Goal: Information Seeking & Learning: Learn about a topic

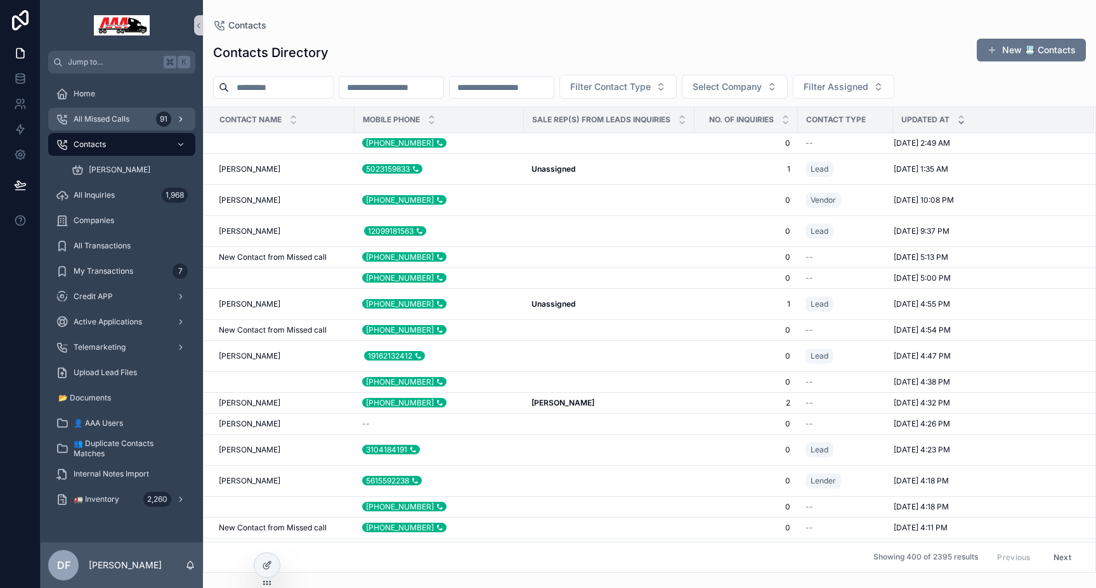
click at [118, 120] on span "All Missed Calls" at bounding box center [102, 119] width 56 height 10
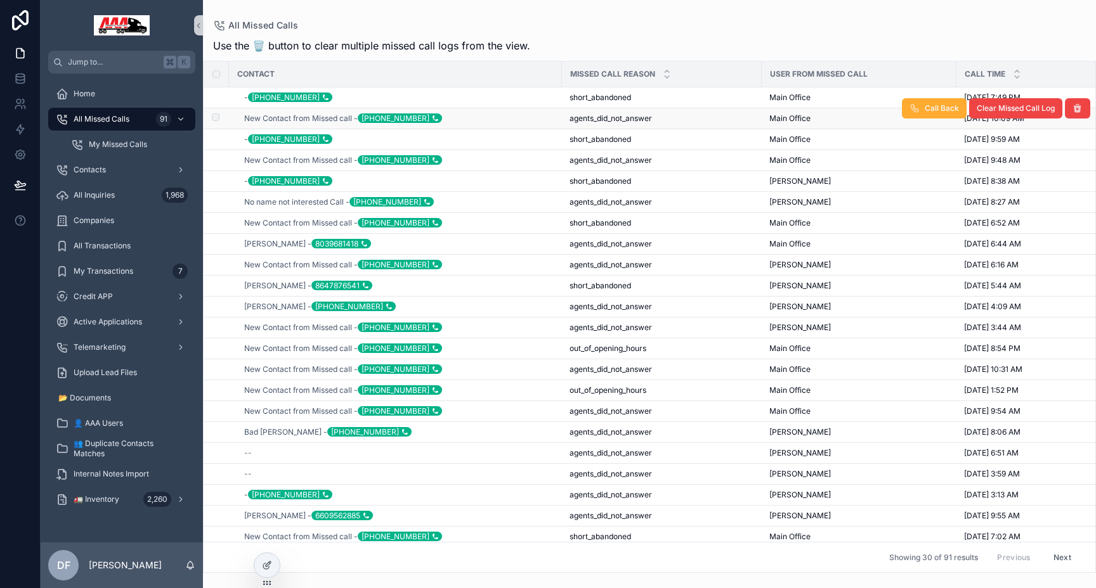
click at [435, 119] on div "New Contact from Missed call - [PHONE_NUMBER]" at bounding box center [399, 118] width 310 height 10
click at [276, 117] on span "New Contact from Missed call - [PHONE_NUMBER]" at bounding box center [343, 118] width 198 height 10
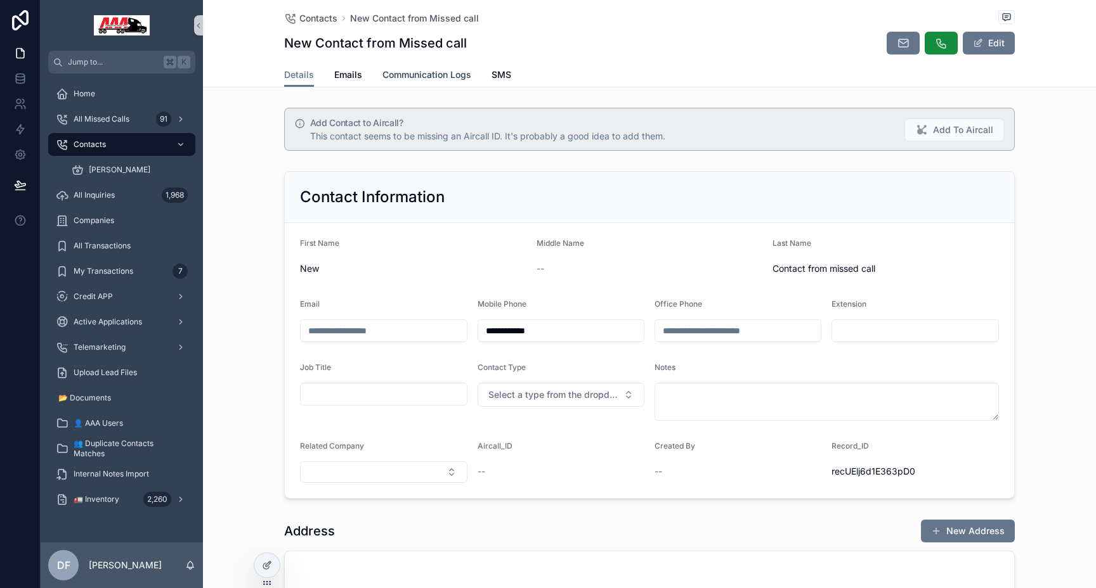
click at [431, 70] on span "Communication Logs" at bounding box center [426, 74] width 89 height 13
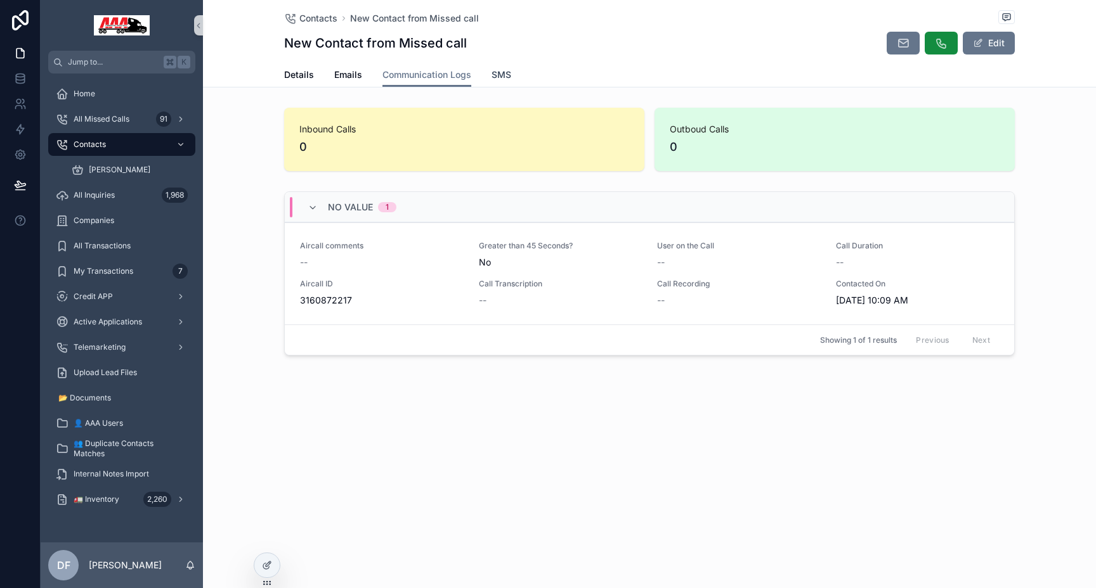
click at [496, 74] on span "SMS" at bounding box center [501, 74] width 20 height 13
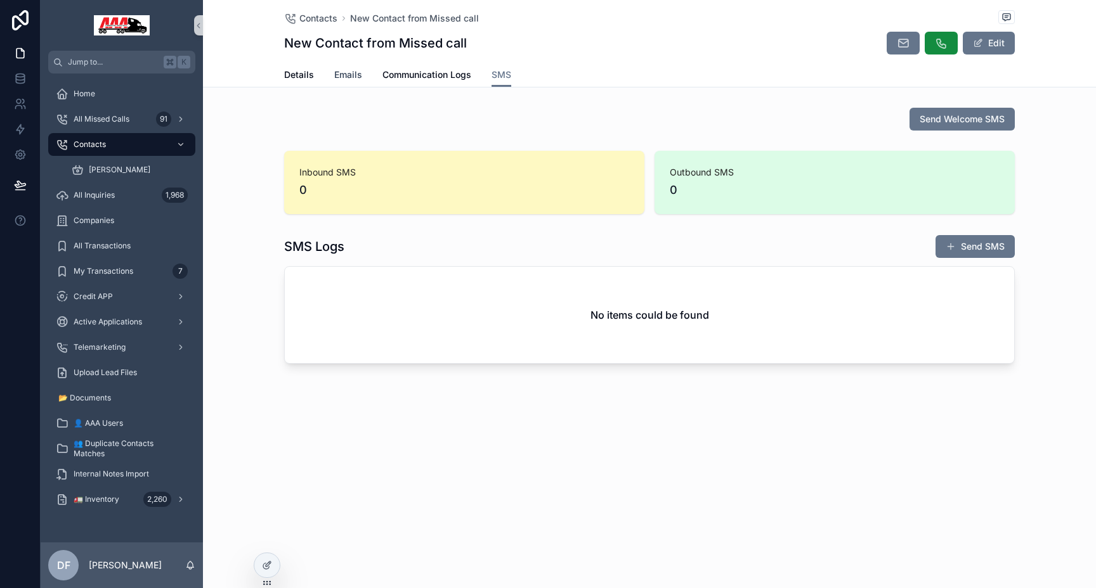
click at [342, 74] on span "Emails" at bounding box center [348, 74] width 28 height 13
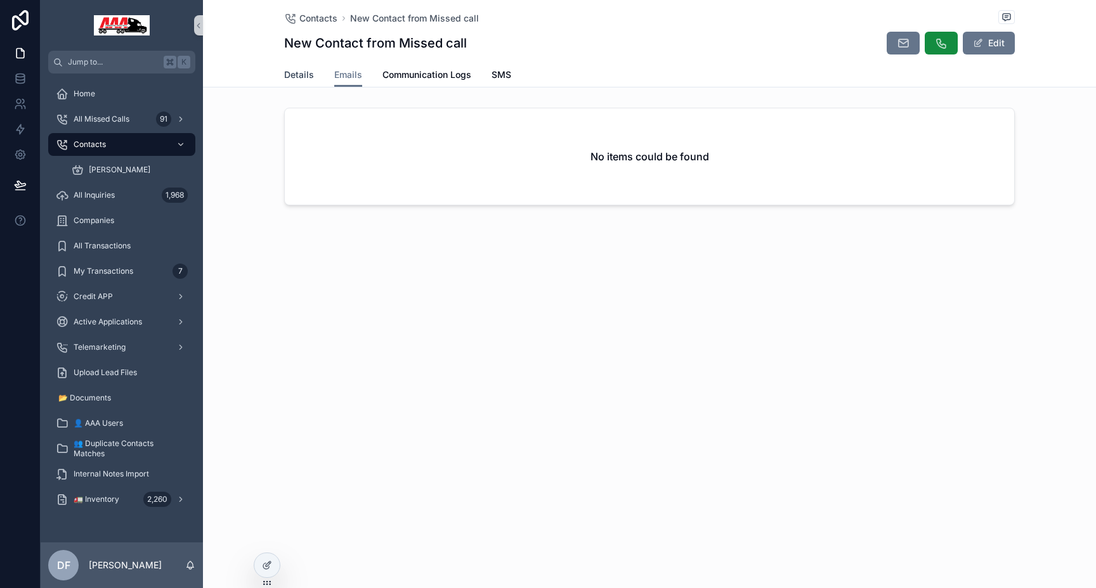
click at [299, 72] on span "Details" at bounding box center [299, 74] width 30 height 13
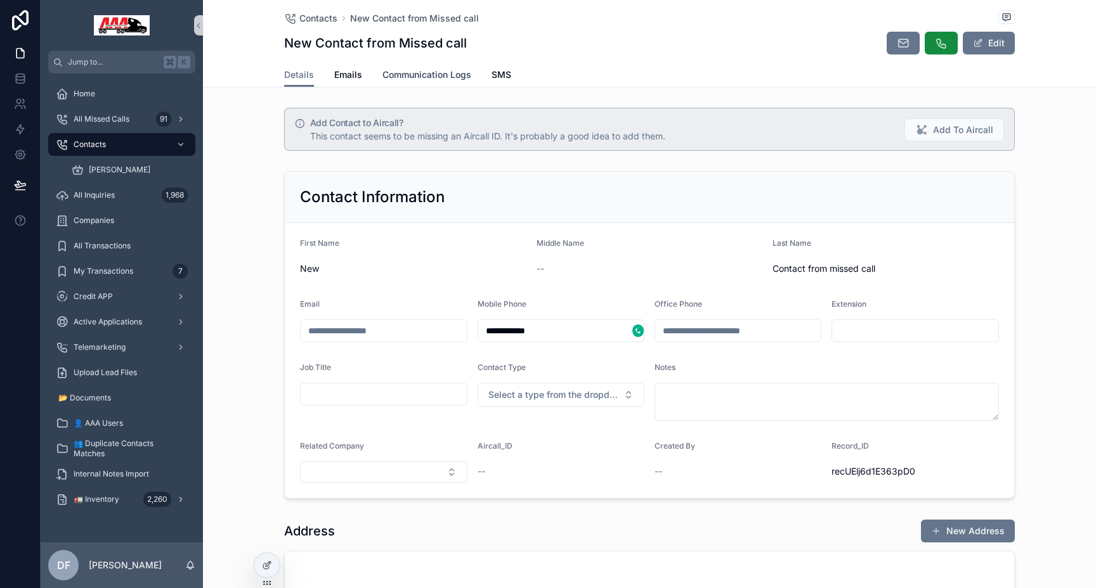
click at [440, 73] on span "Communication Logs" at bounding box center [426, 74] width 89 height 13
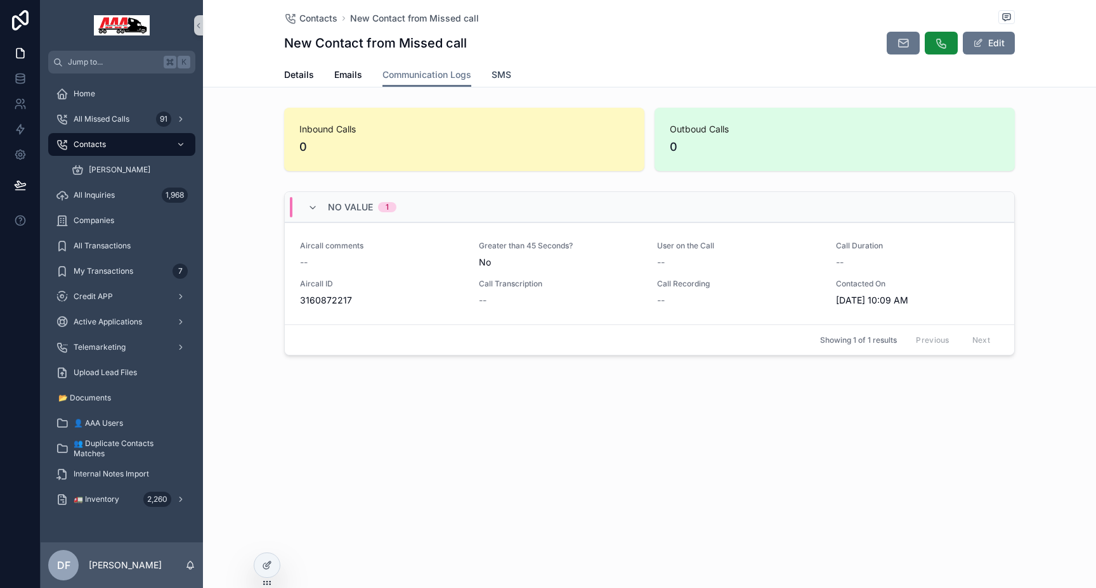
click at [505, 72] on span "SMS" at bounding box center [501, 74] width 20 height 13
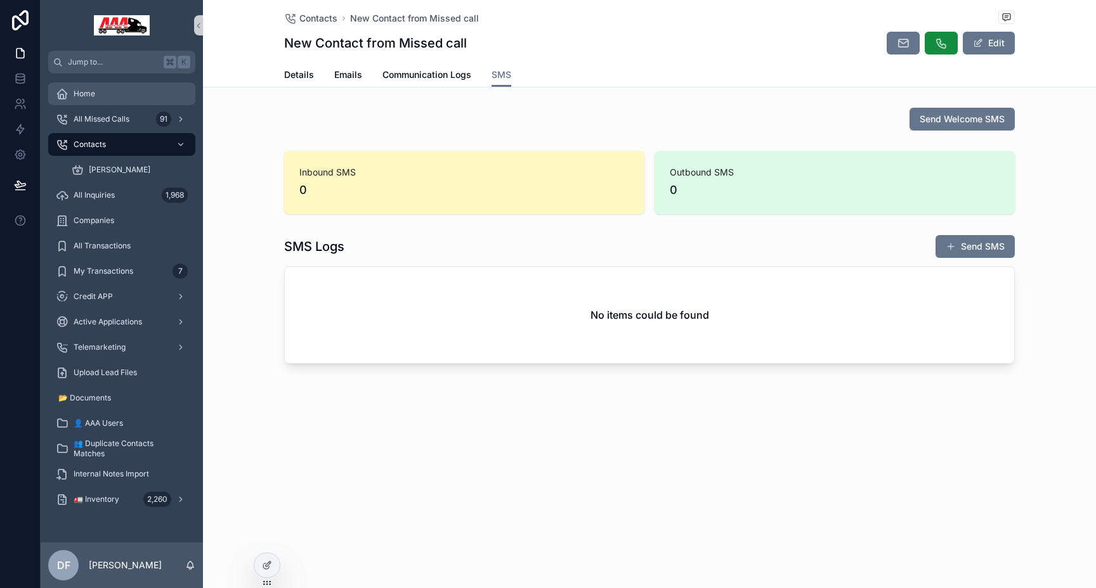
click at [84, 98] on span "Home" at bounding box center [85, 94] width 22 height 10
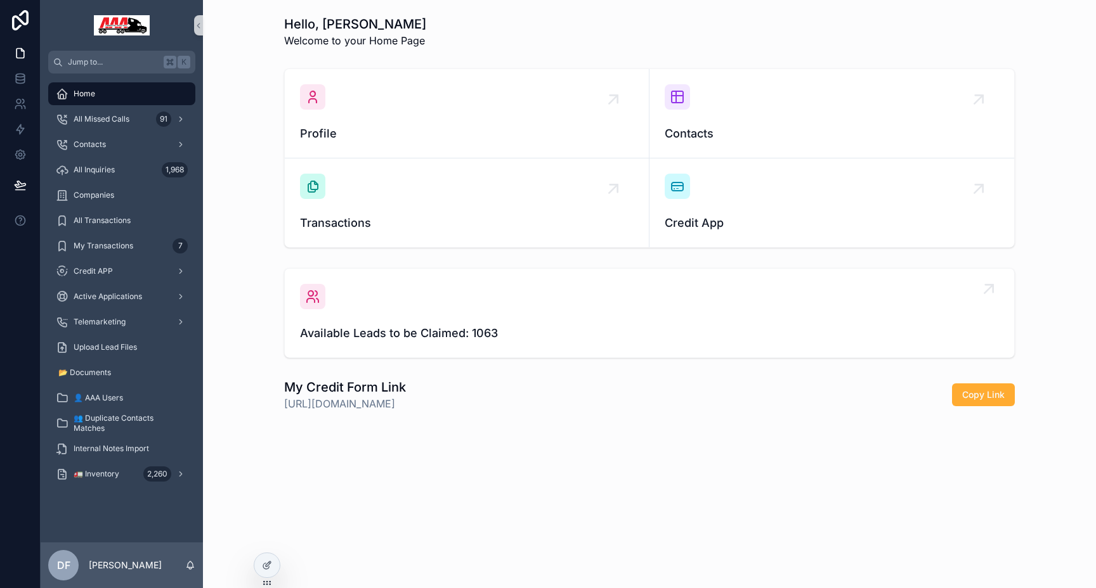
click at [496, 334] on span "Available Leads to be Claimed: 1063" at bounding box center [649, 334] width 699 height 18
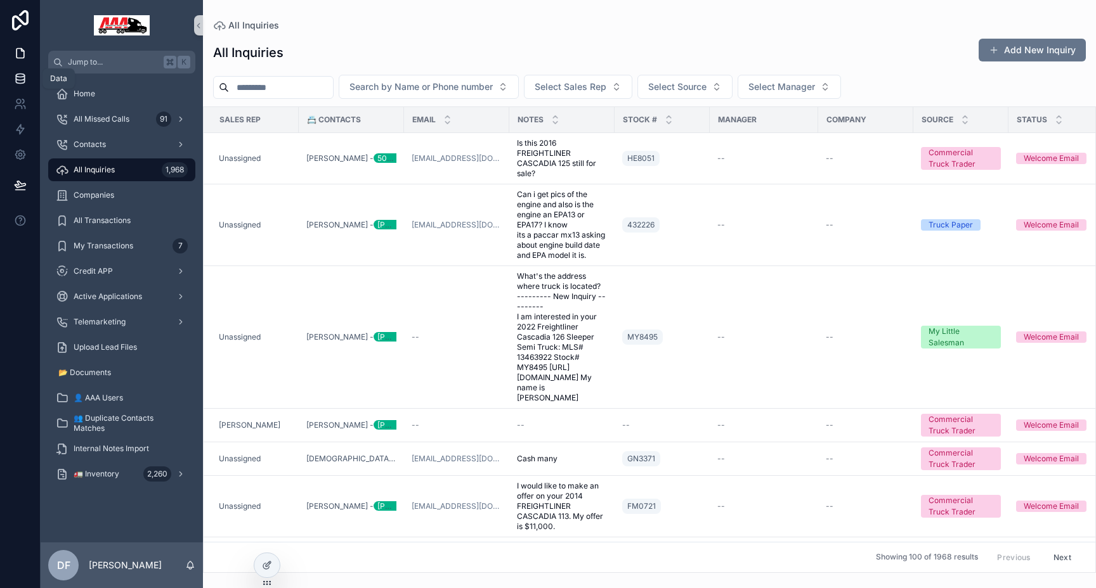
click at [22, 79] on icon at bounding box center [20, 78] width 13 height 13
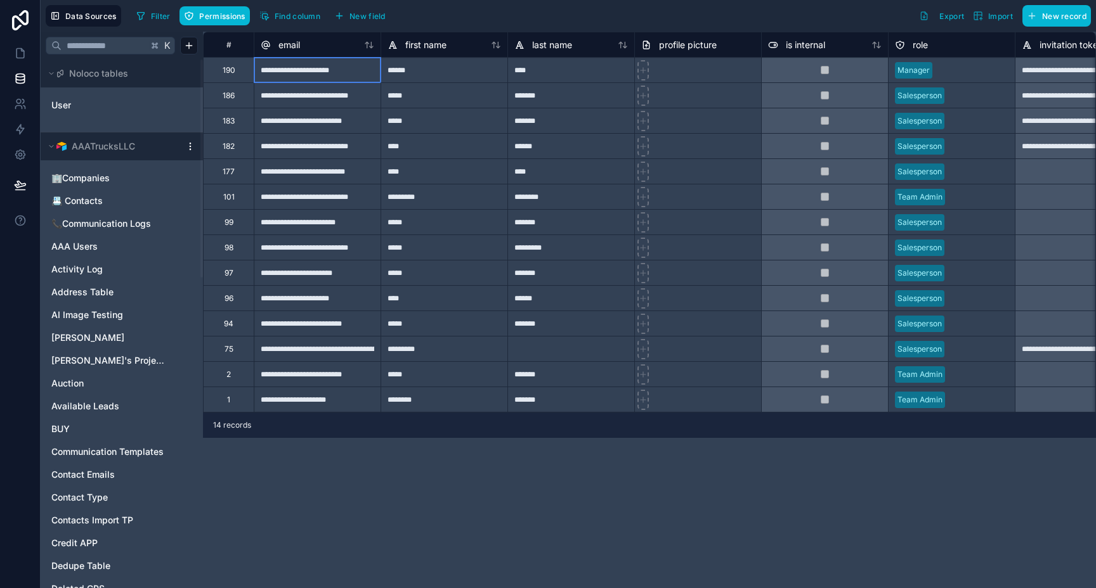
click at [293, 74] on div "**********" at bounding box center [317, 69] width 127 height 25
click at [293, 74] on input "**********" at bounding box center [317, 70] width 126 height 25
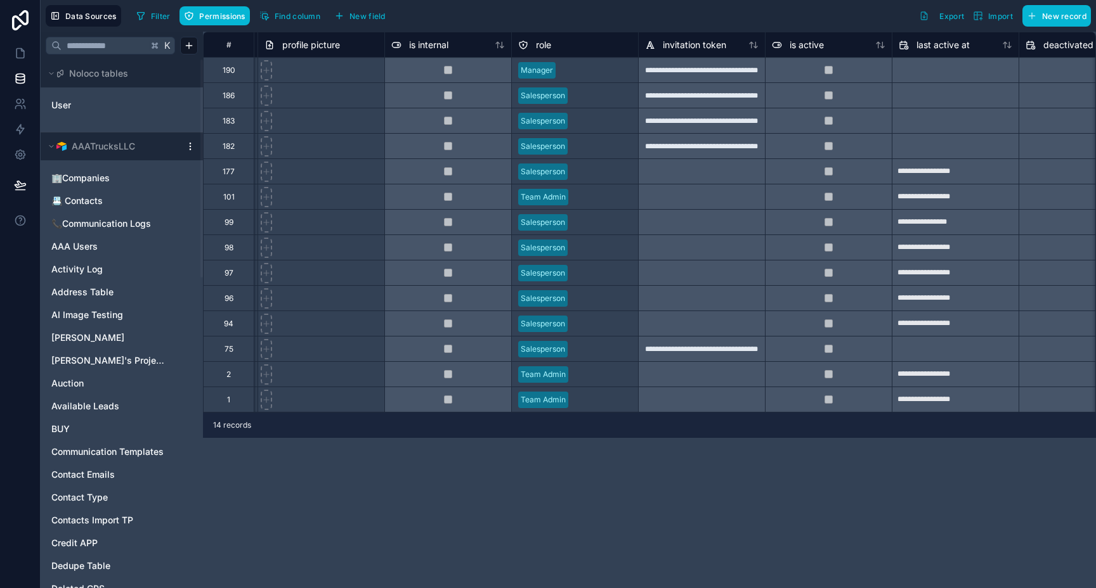
click at [625, 457] on div "**********" at bounding box center [649, 310] width 893 height 557
click at [20, 51] on icon at bounding box center [20, 53] width 13 height 13
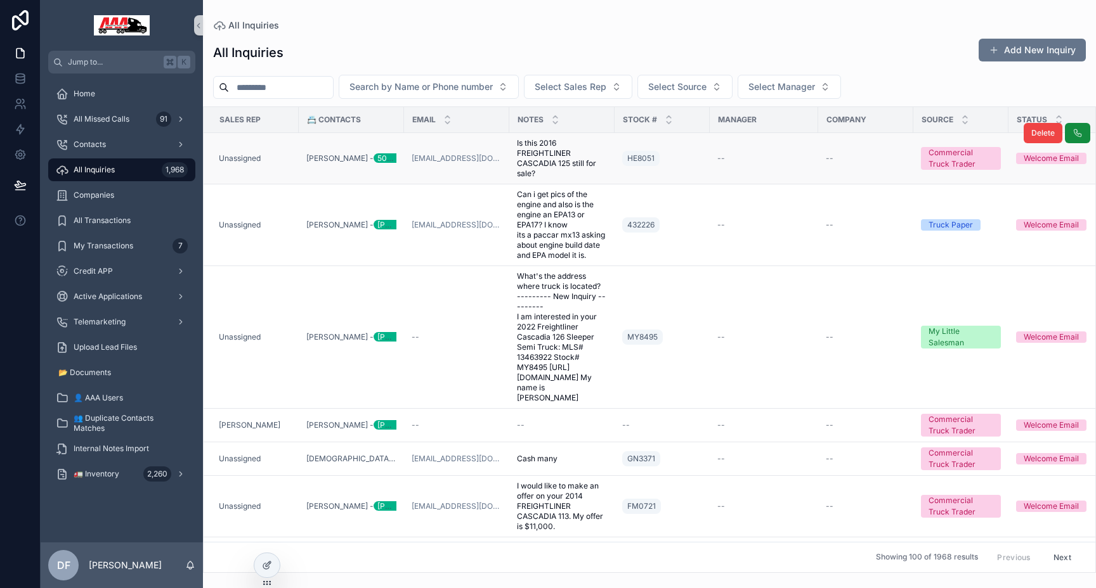
click at [331, 174] on td "[PERSON_NAME] - 5023159833" at bounding box center [351, 158] width 105 height 51
click at [540, 148] on span "Is this 2016 FREIGHTLINER CASCADIA 125 still for sale?" at bounding box center [562, 158] width 90 height 41
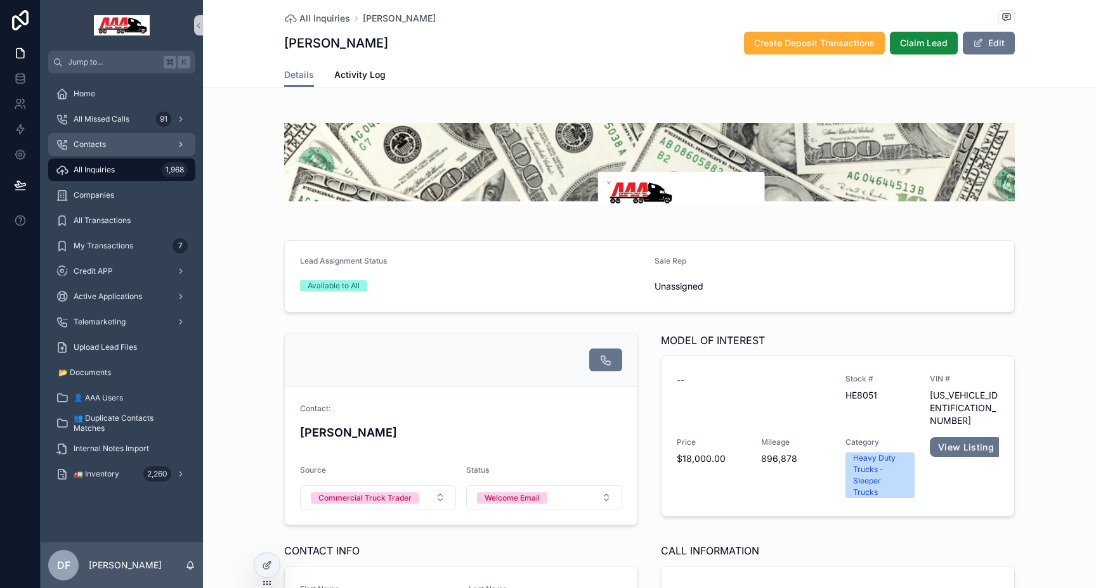
click at [95, 142] on span "Contacts" at bounding box center [90, 144] width 32 height 10
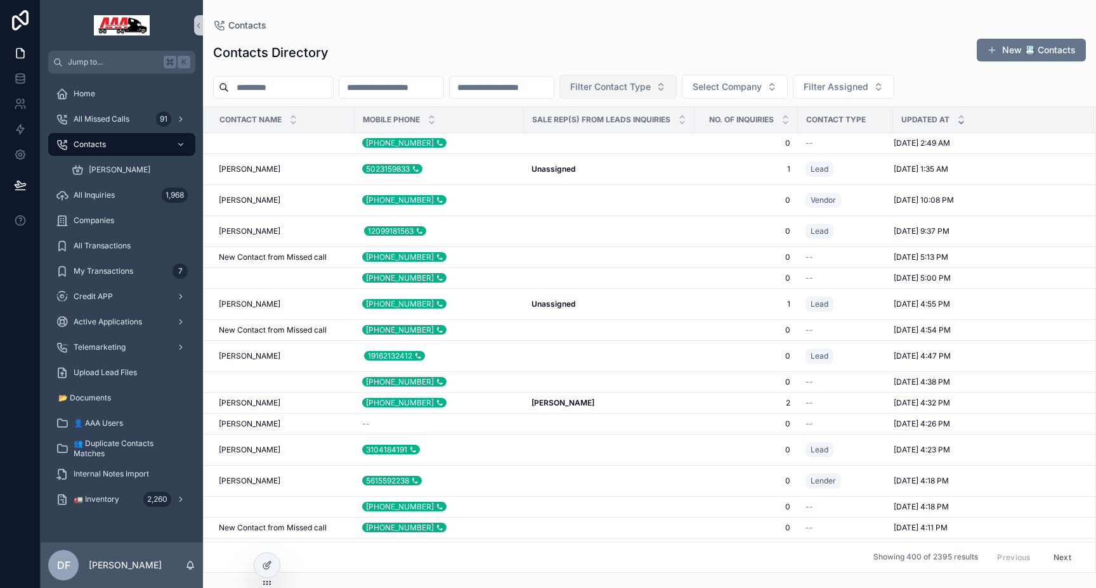
click at [651, 91] on span "Filter Contact Type" at bounding box center [610, 87] width 81 height 13
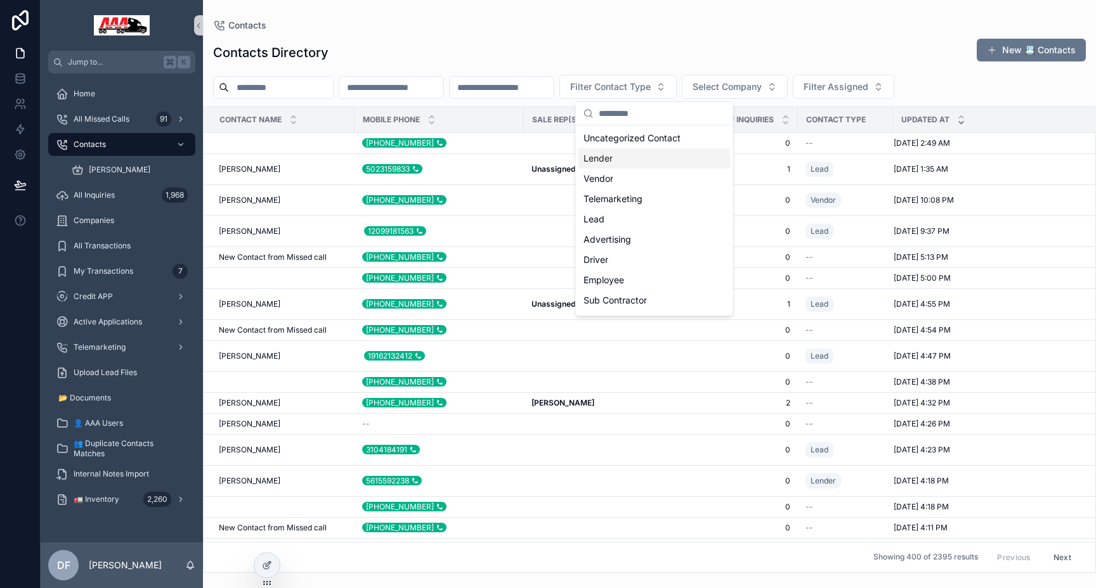
click at [630, 167] on div "Lender" at bounding box center [654, 158] width 152 height 20
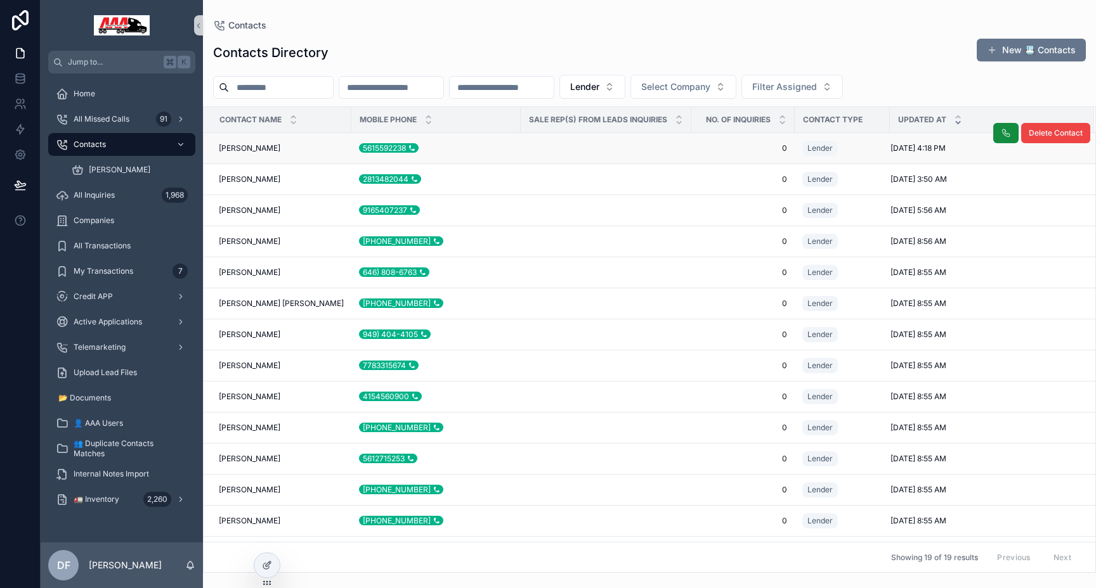
click at [240, 149] on span "[PERSON_NAME]" at bounding box center [250, 148] width 62 height 10
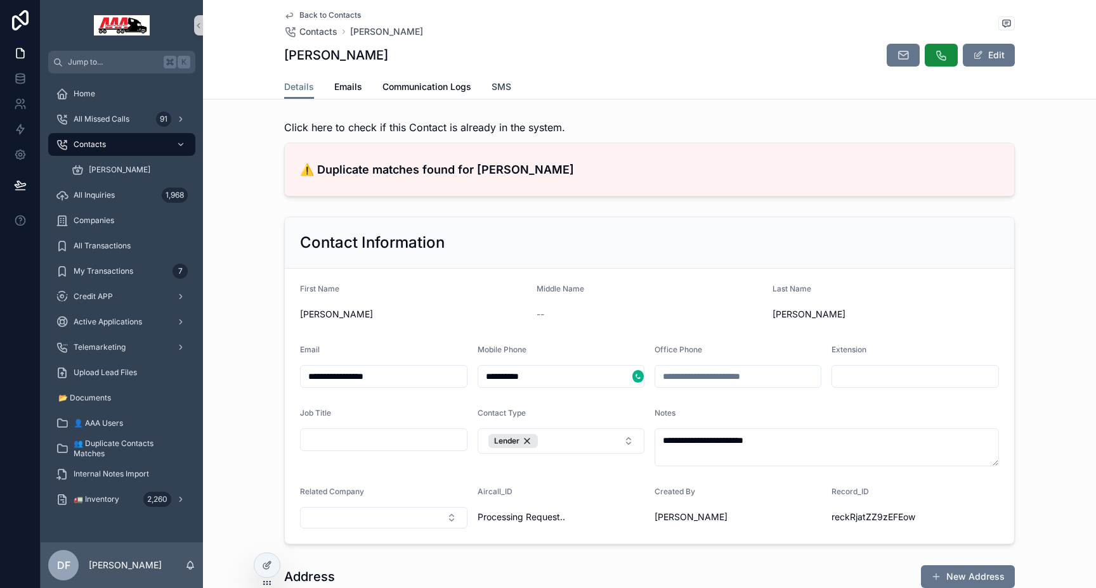
click at [500, 79] on link "SMS" at bounding box center [501, 87] width 20 height 25
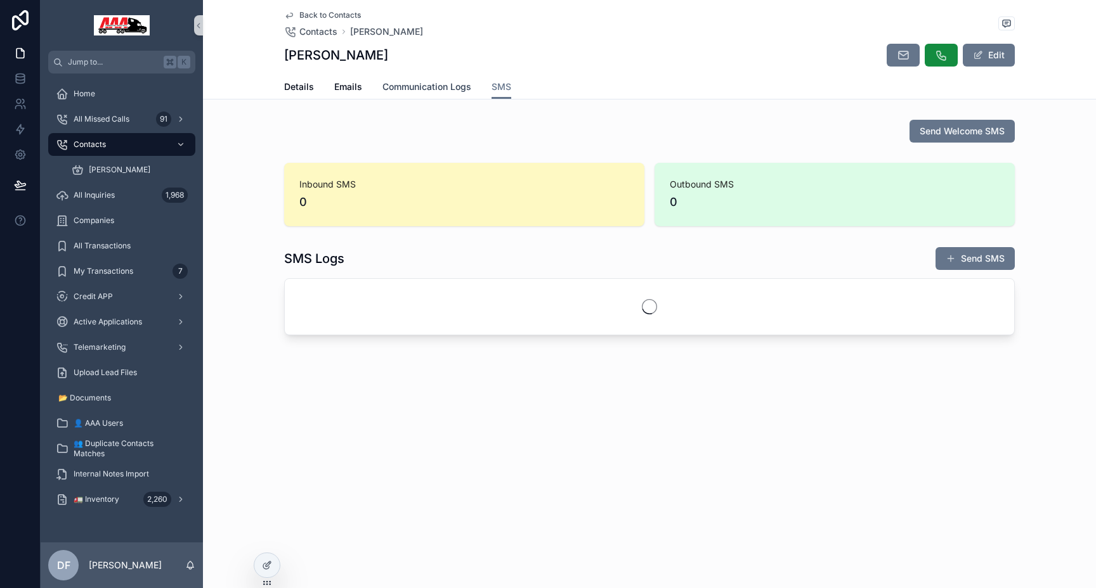
click at [442, 81] on span "Communication Logs" at bounding box center [426, 87] width 89 height 13
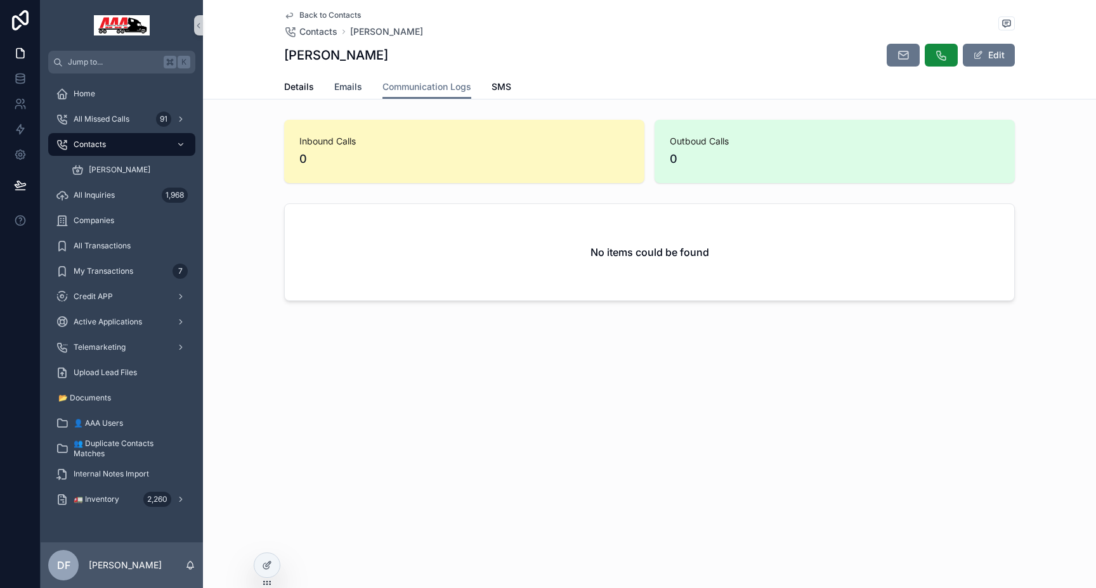
click at [350, 86] on span "Emails" at bounding box center [348, 87] width 28 height 13
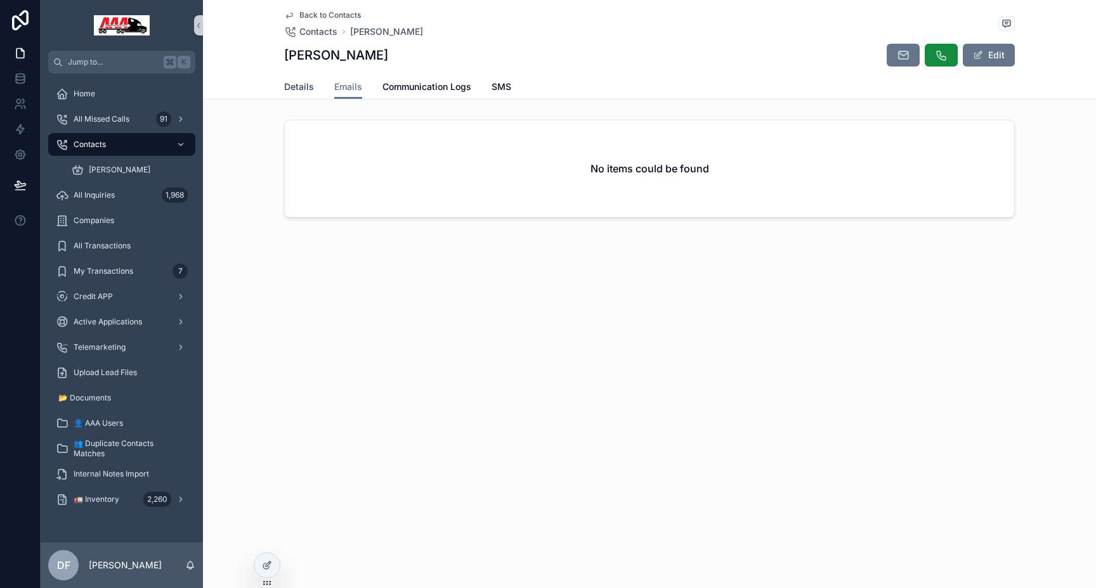
click at [290, 90] on span "Details" at bounding box center [299, 87] width 30 height 13
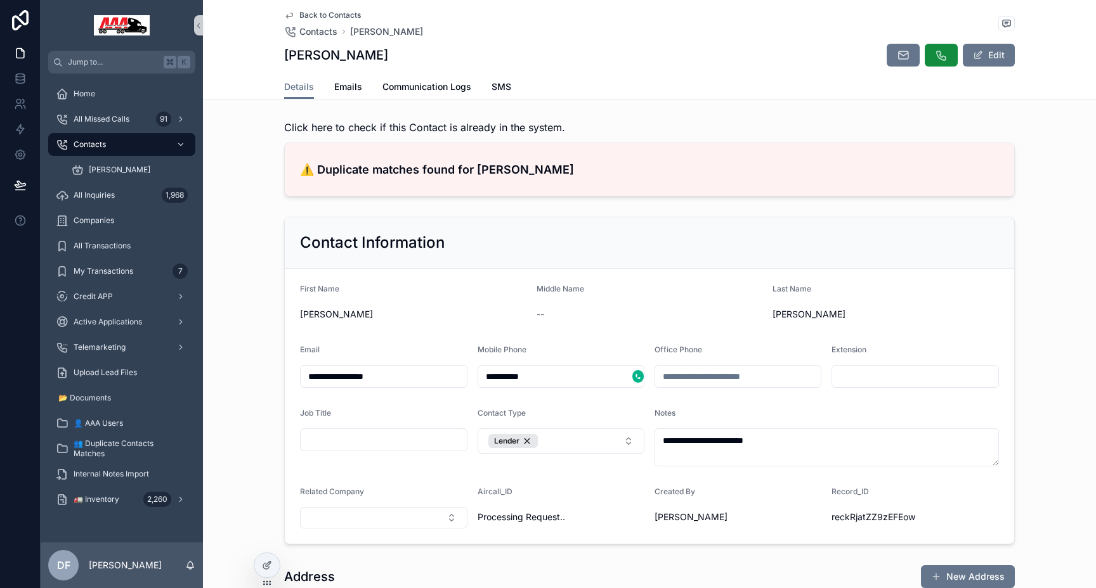
click at [485, 174] on h4 "⚠️ Duplicate matches found for [PERSON_NAME]" at bounding box center [649, 169] width 699 height 17
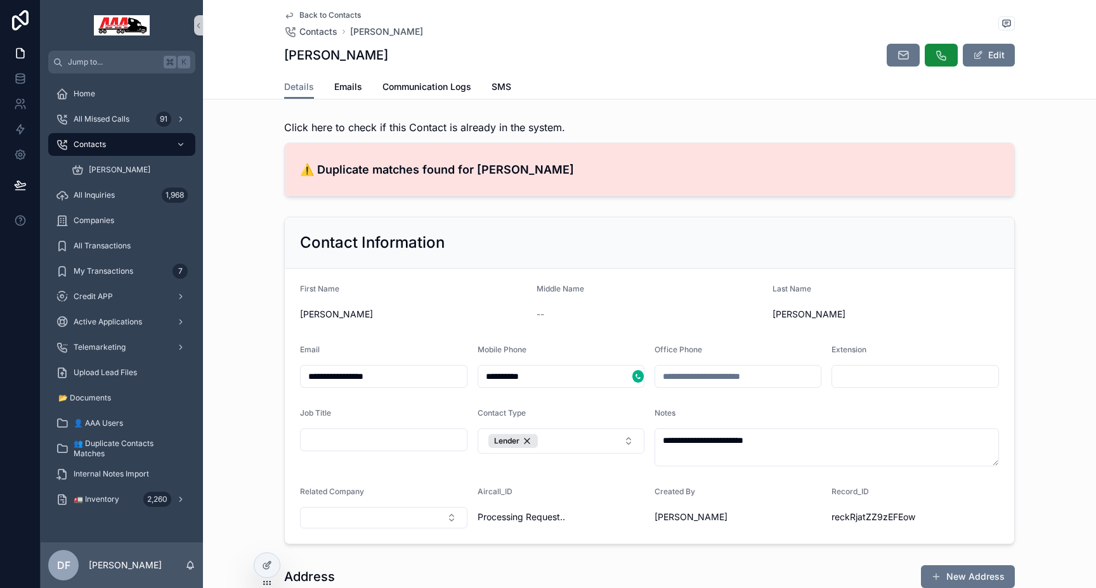
click at [454, 180] on link "⚠️ Duplicate matches found for [PERSON_NAME]" at bounding box center [649, 169] width 729 height 53
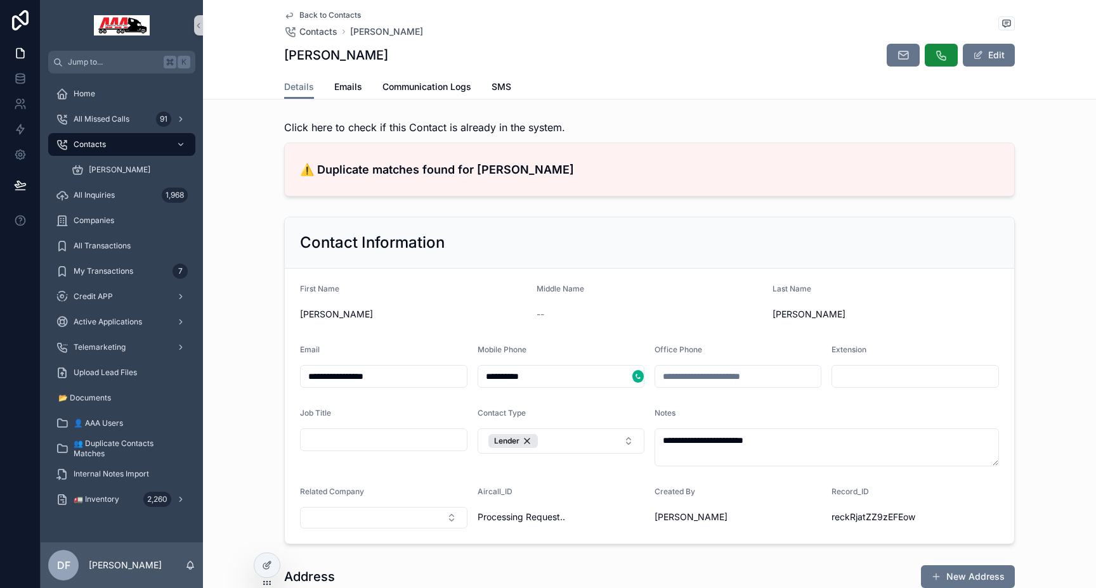
click at [484, 377] on input "**********" at bounding box center [555, 377] width 154 height 18
type input "**********"
click at [703, 230] on div "Contact Information" at bounding box center [649, 242] width 729 height 51
click at [349, 87] on span "Emails" at bounding box center [348, 87] width 28 height 13
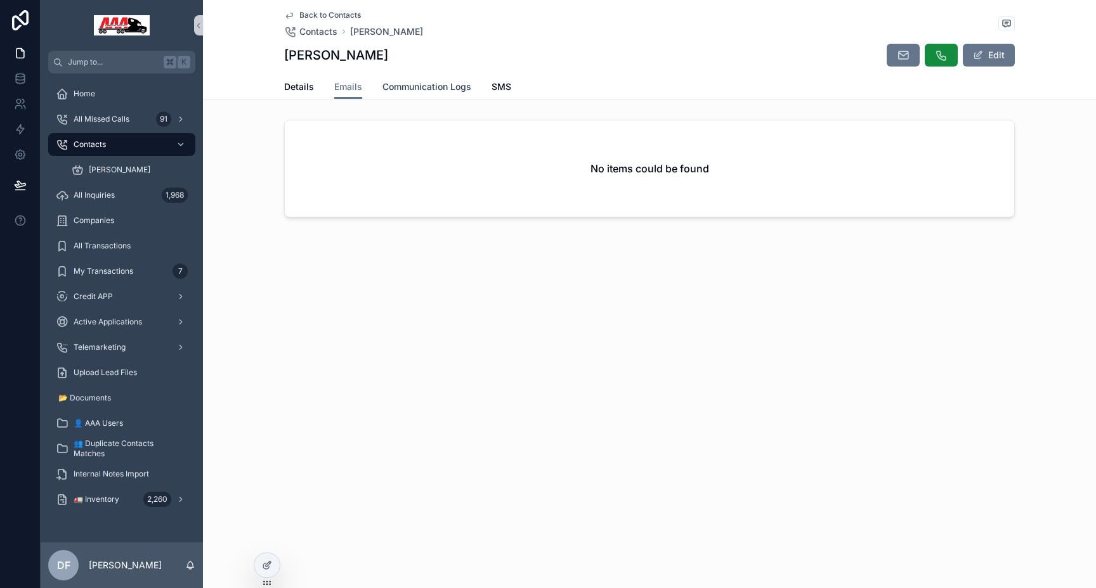
click at [419, 93] on span "Communication Logs" at bounding box center [426, 87] width 89 height 13
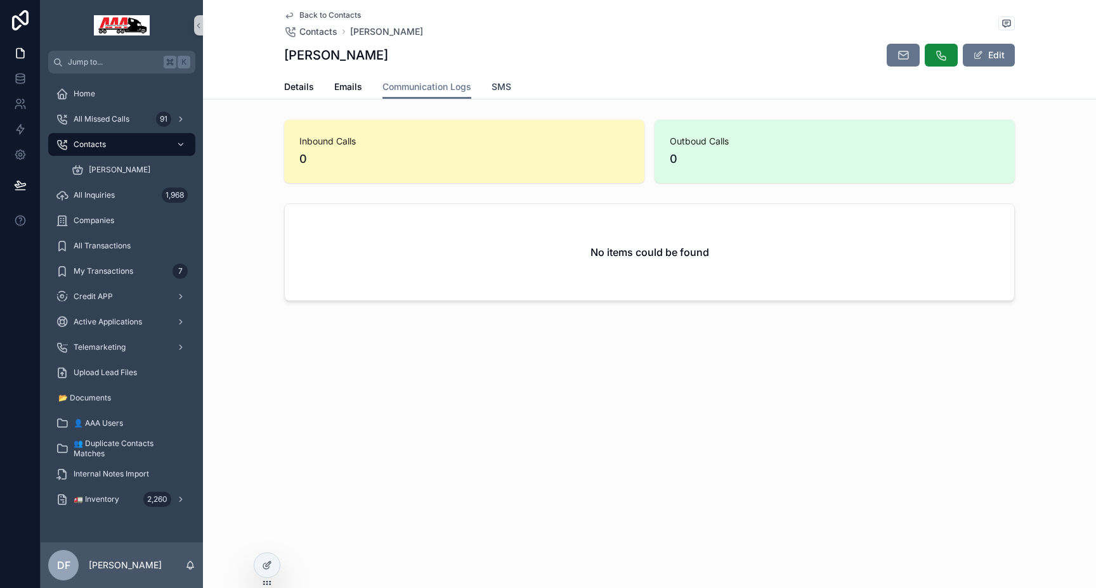
click at [497, 89] on span "SMS" at bounding box center [501, 87] width 20 height 13
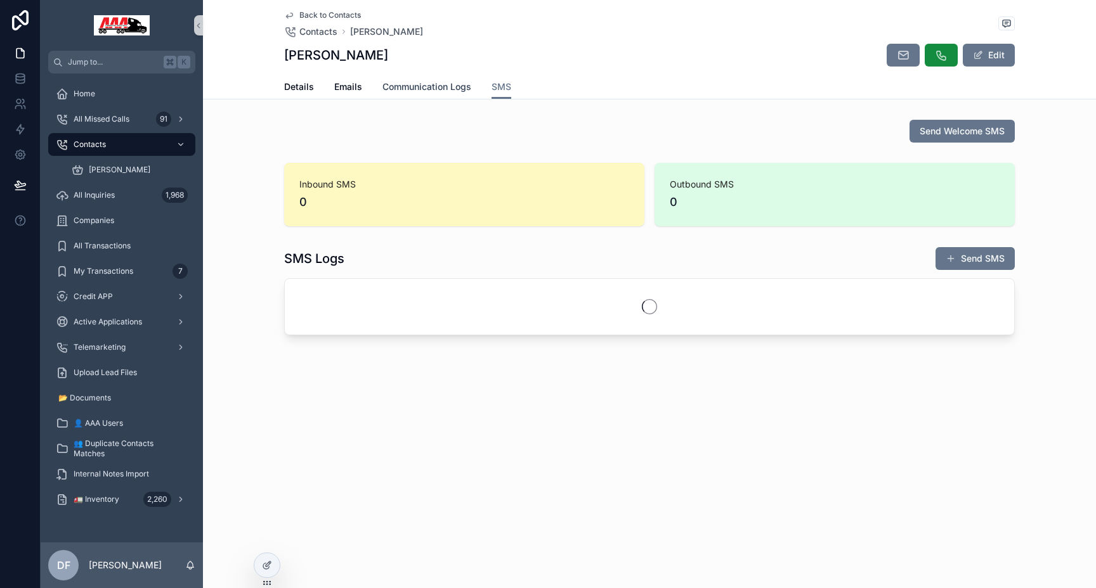
click at [410, 87] on span "Communication Logs" at bounding box center [426, 87] width 89 height 13
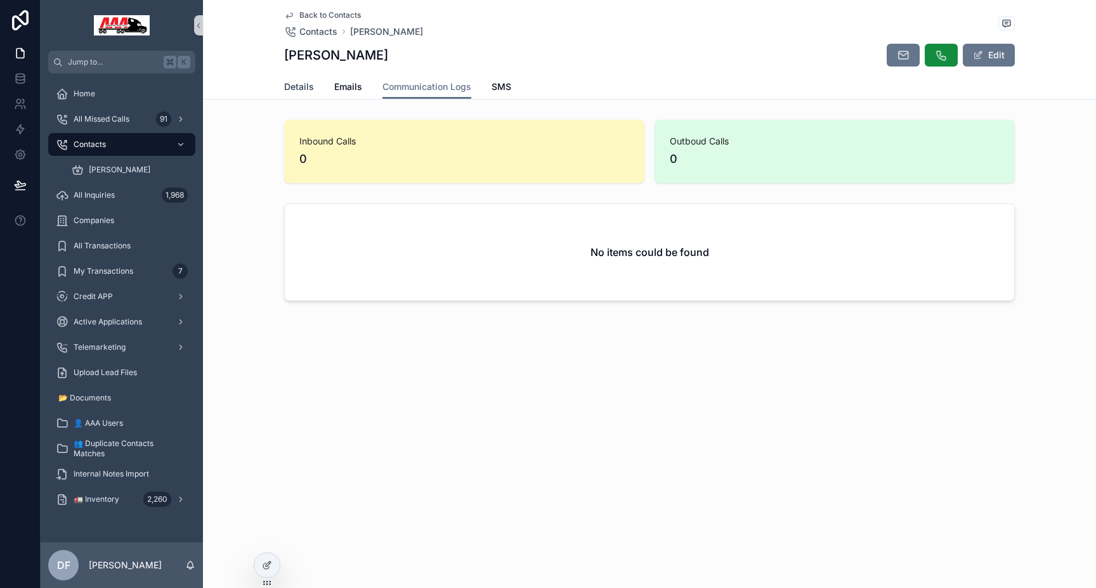
click at [302, 90] on span "Details" at bounding box center [299, 87] width 30 height 13
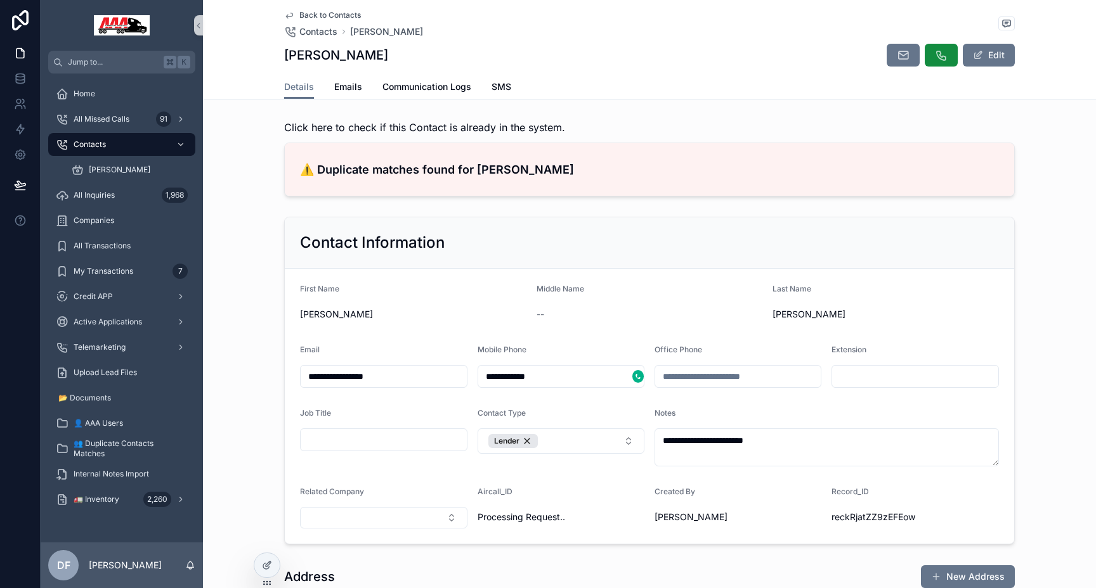
click at [519, 372] on input "**********" at bounding box center [555, 377] width 154 height 18
click at [429, 88] on span "Communication Logs" at bounding box center [426, 87] width 89 height 13
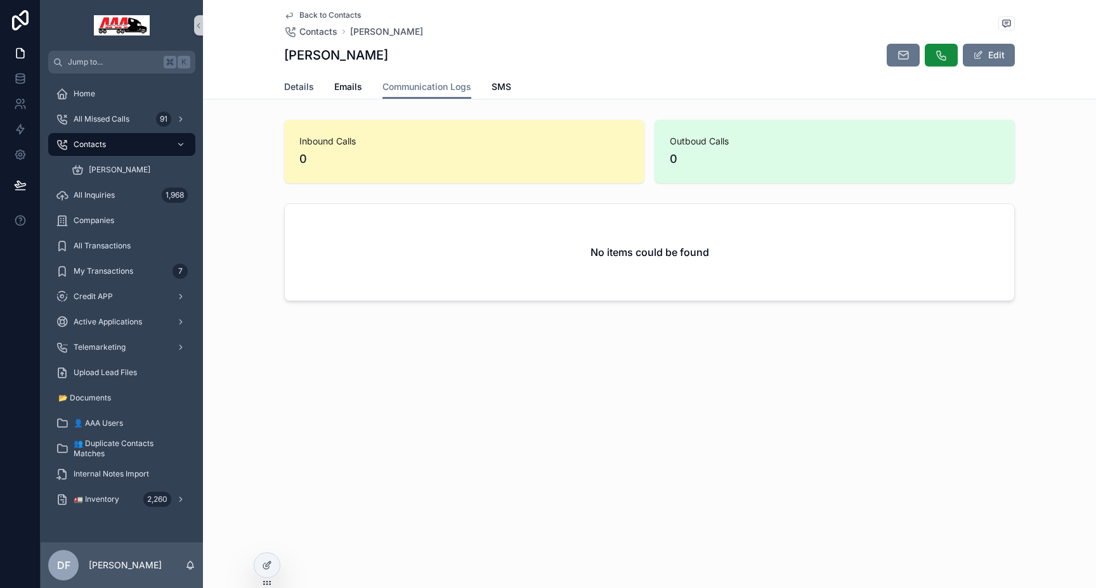
click at [299, 89] on span "Details" at bounding box center [299, 87] width 30 height 13
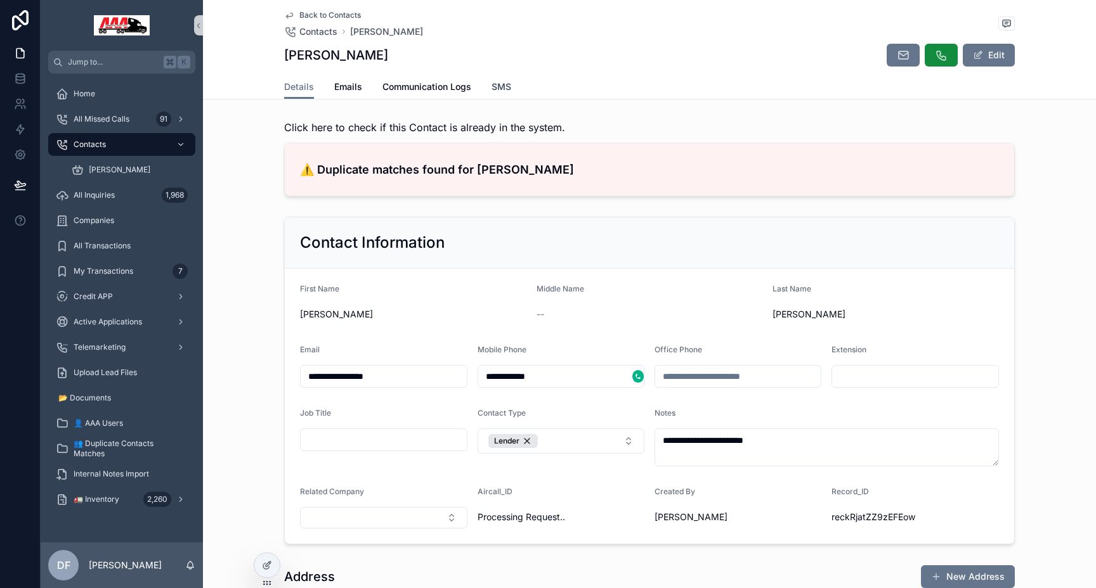
click at [503, 93] on span "SMS" at bounding box center [501, 87] width 20 height 13
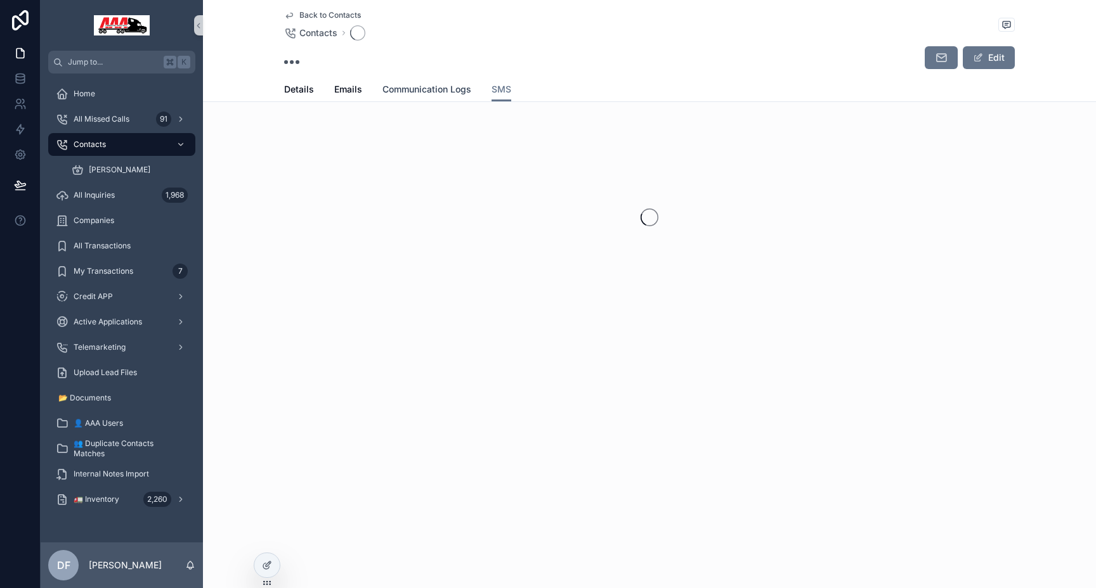
click at [417, 91] on span "Communication Logs" at bounding box center [426, 89] width 89 height 13
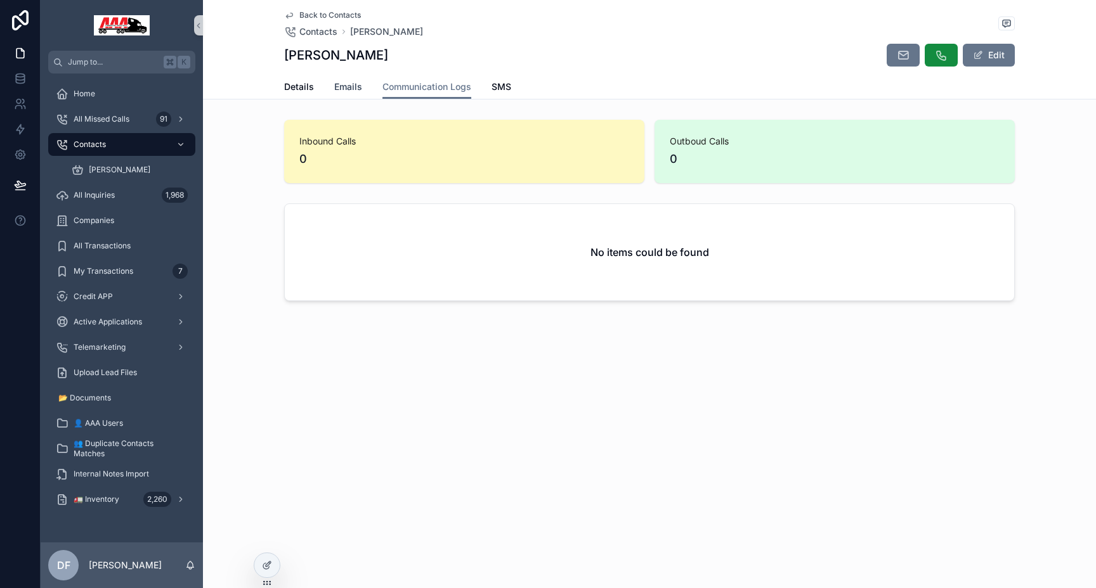
click at [340, 92] on span "Emails" at bounding box center [348, 87] width 28 height 13
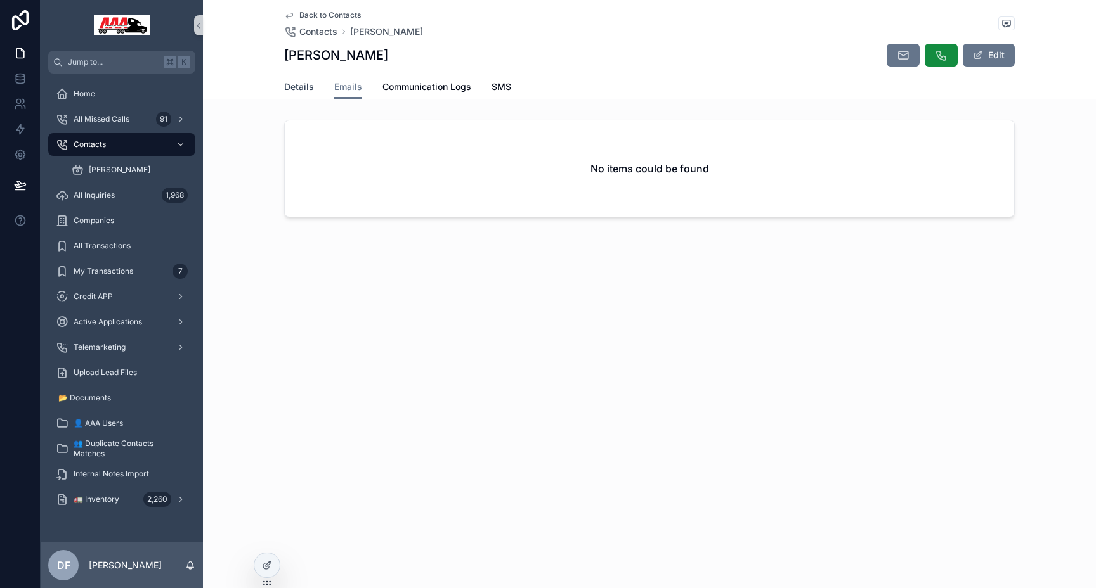
click at [294, 92] on span "Details" at bounding box center [299, 87] width 30 height 13
